Goal: Information Seeking & Learning: Learn about a topic

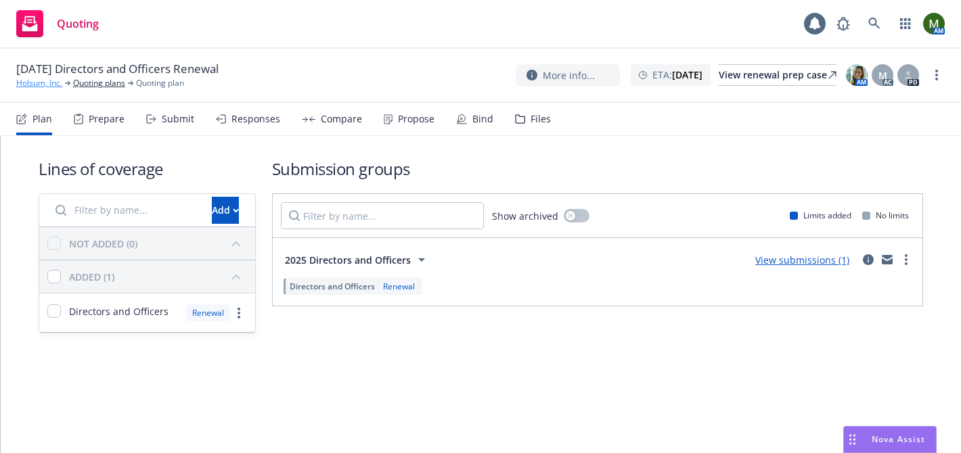
click at [45, 83] on link "Holsum, Inc." at bounding box center [39, 83] width 46 height 12
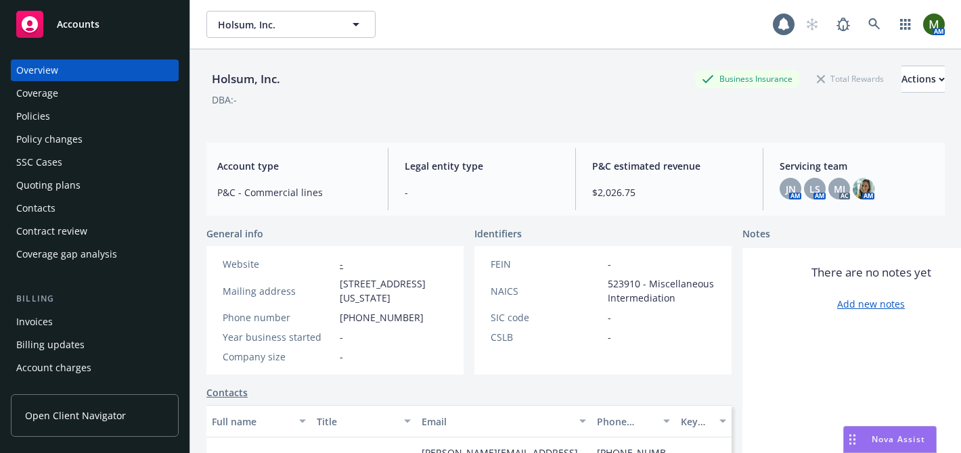
click at [47, 110] on div "Policies" at bounding box center [33, 117] width 34 height 22
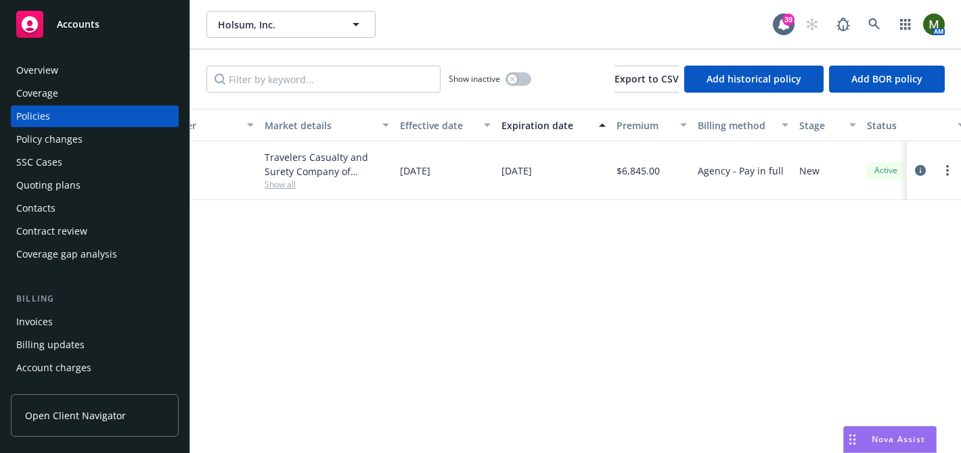
scroll to position [0, 485]
